Goal: Task Accomplishment & Management: Complete application form

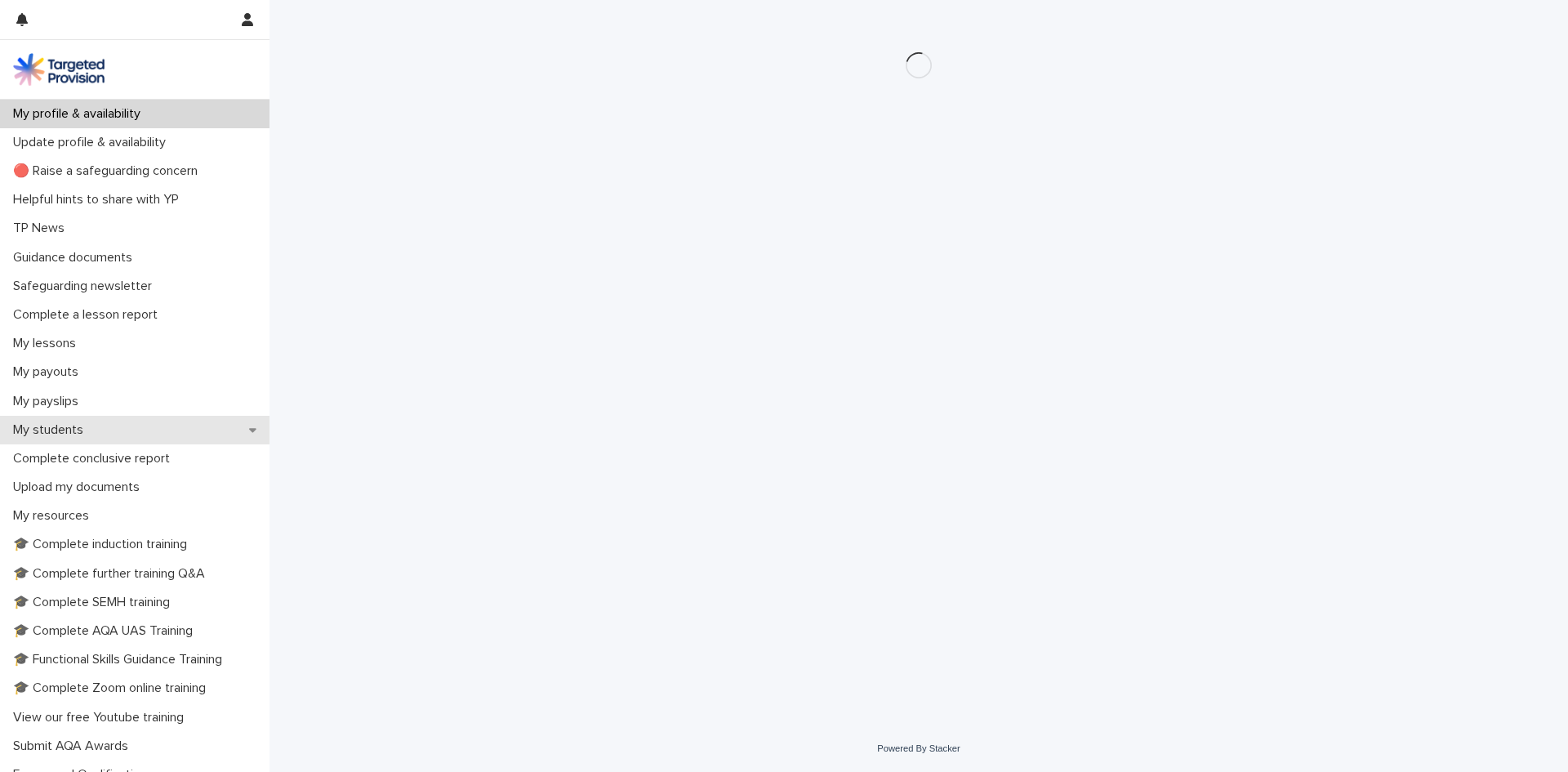
click at [79, 431] on p "My students" at bounding box center [52, 429] width 90 height 15
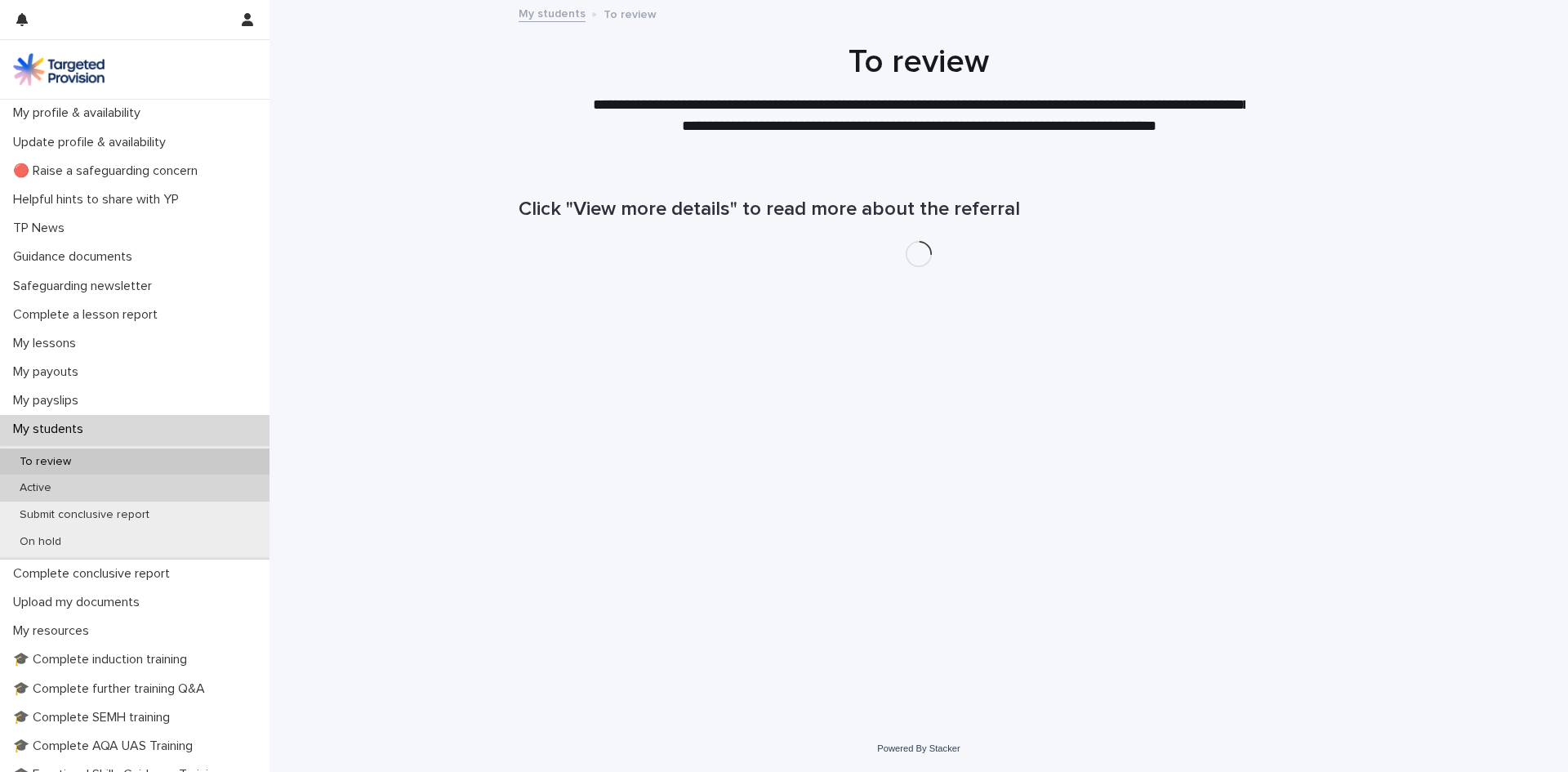
click at [59, 491] on p "Active" at bounding box center [35, 488] width 58 height 14
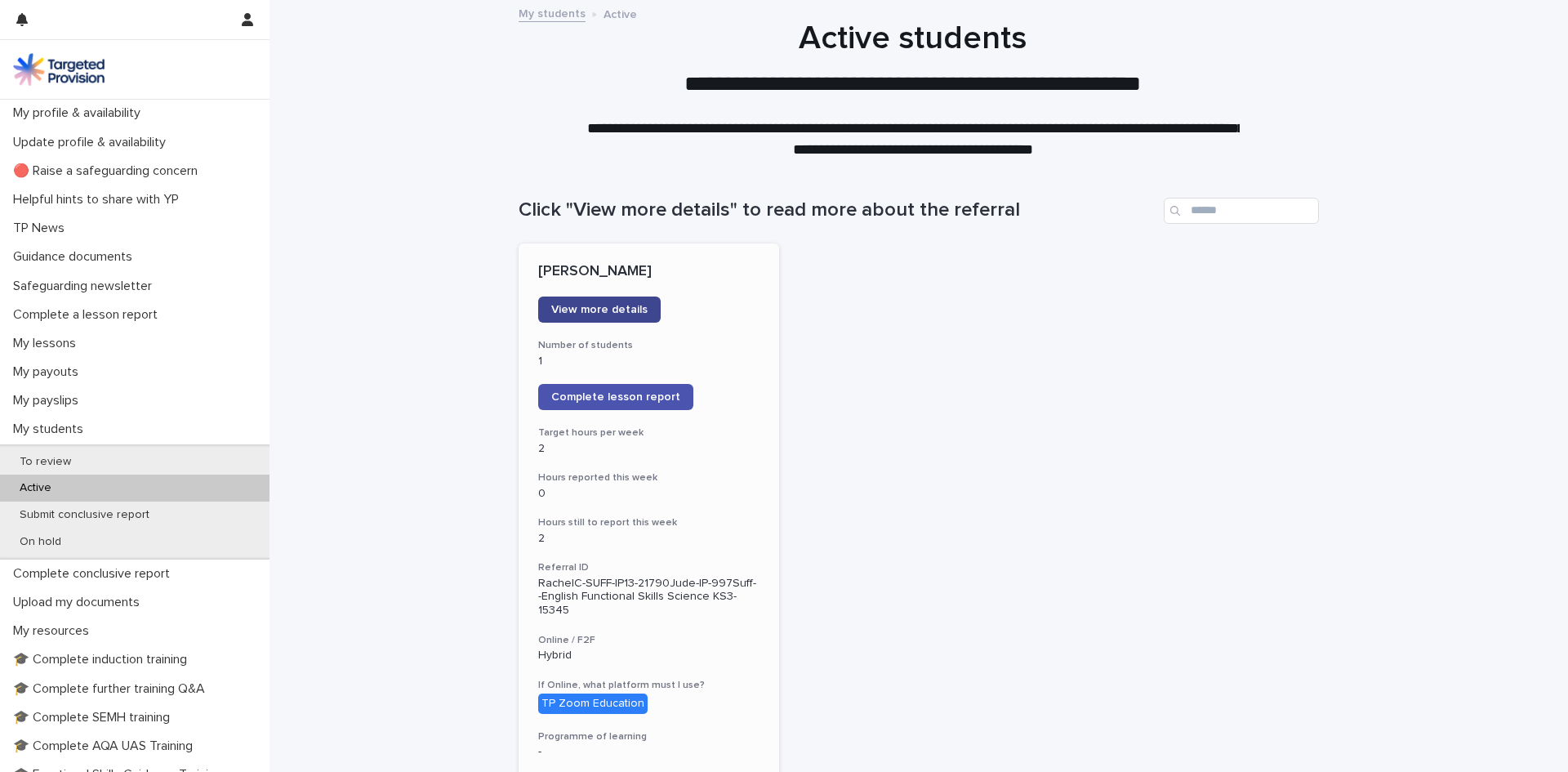
click at [554, 314] on span "View more details" at bounding box center [599, 309] width 96 height 11
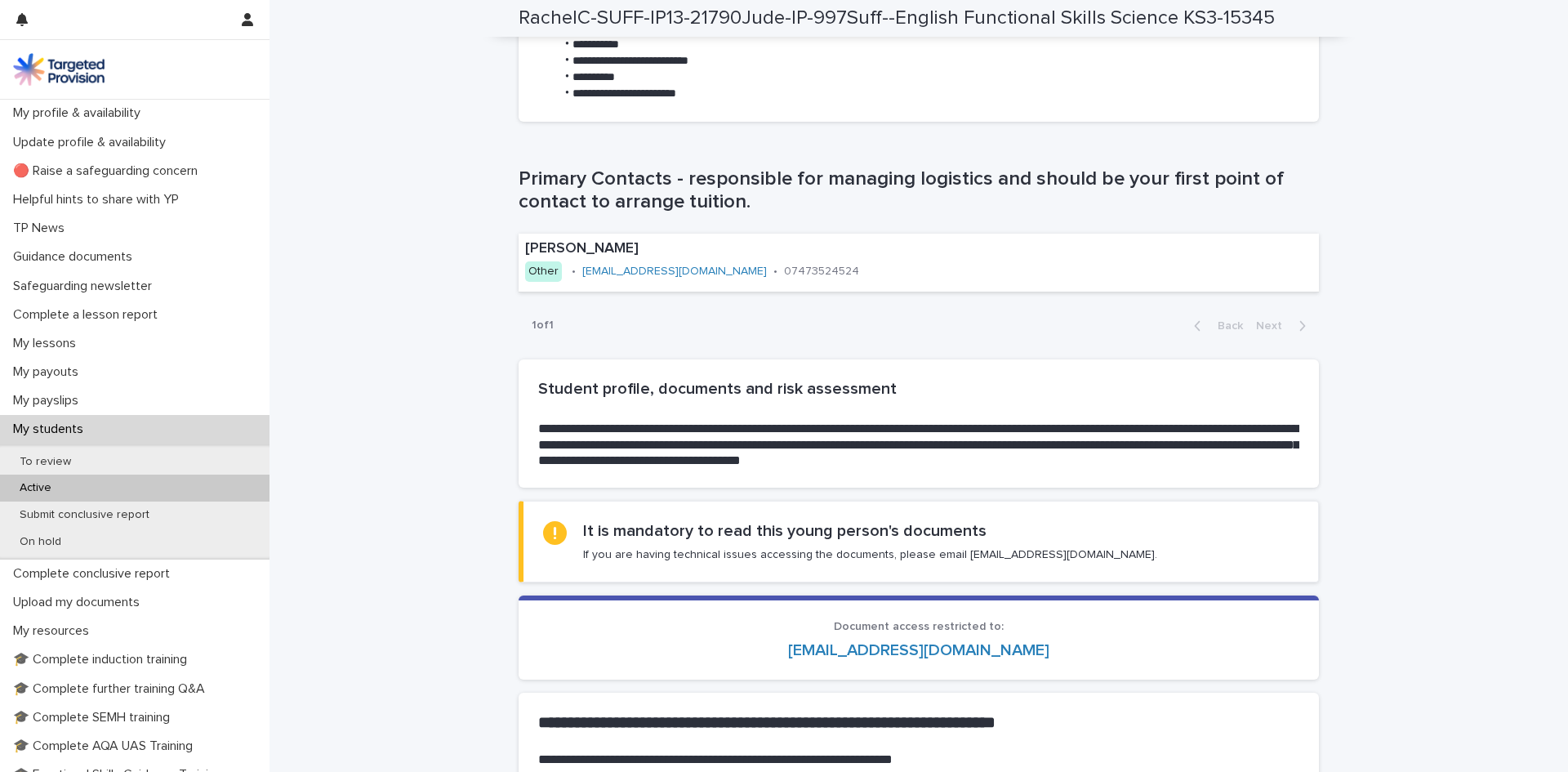
scroll to position [970, 0]
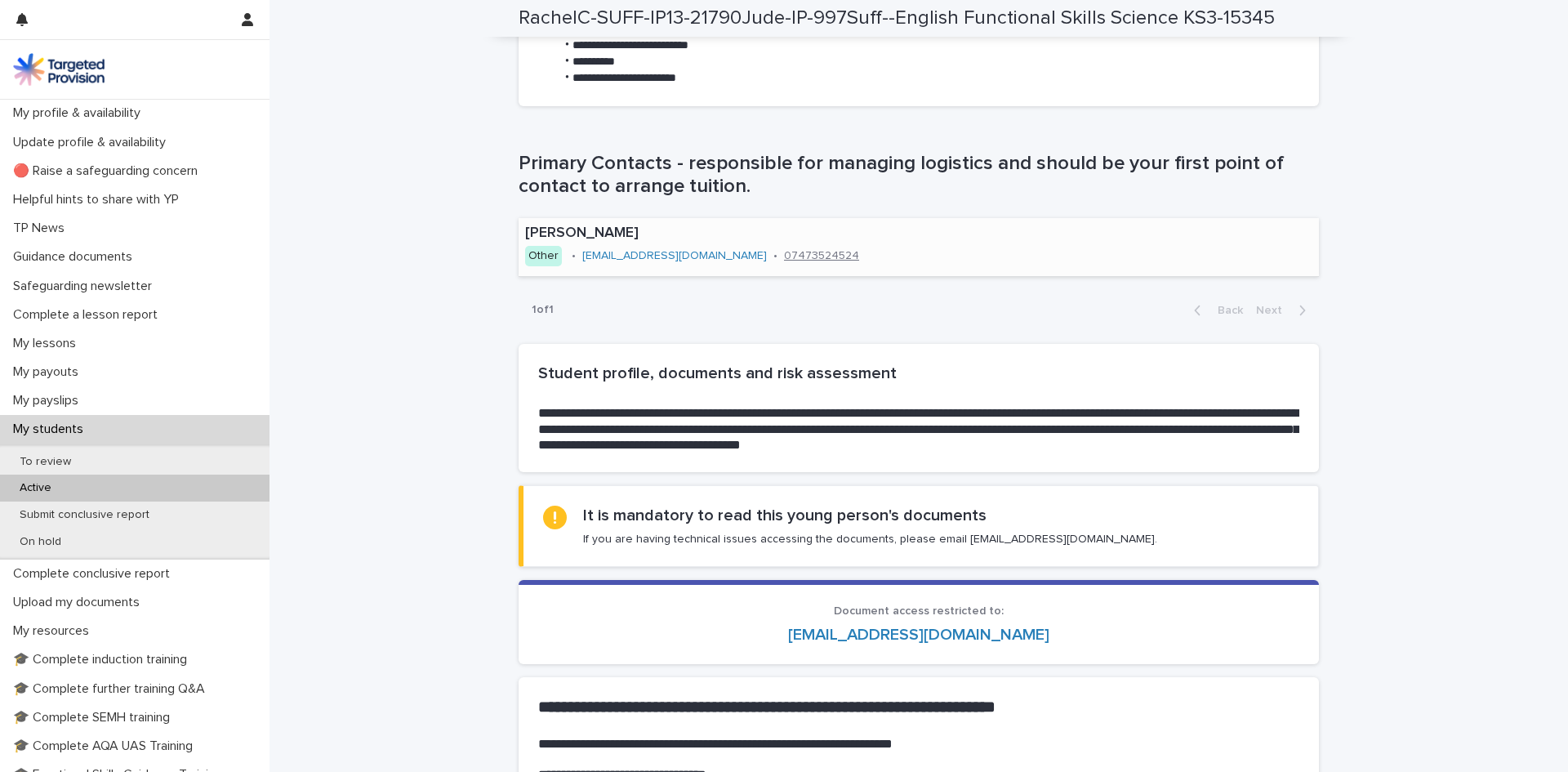
click at [784, 260] on link "07473524524" at bounding box center [821, 255] width 75 height 11
click at [66, 483] on div "Active" at bounding box center [134, 487] width 269 height 27
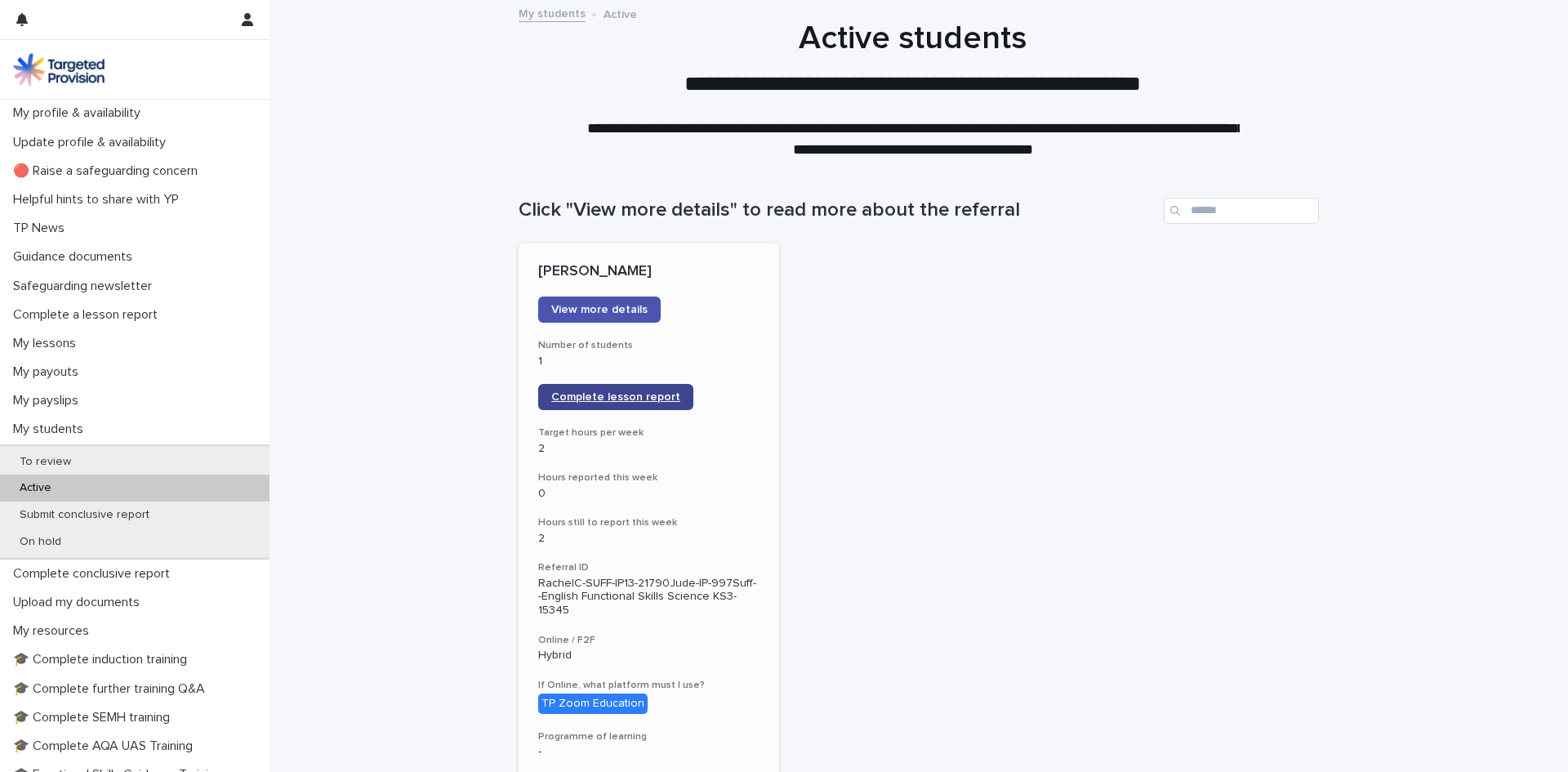
click at [581, 401] on span "Complete lesson report" at bounding box center [615, 396] width 129 height 11
